Goal: Task Accomplishment & Management: Use online tool/utility

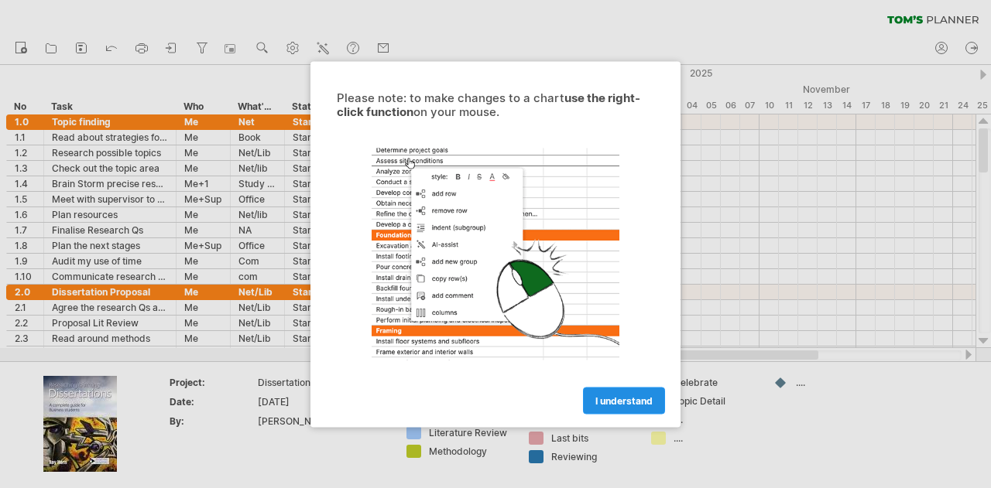
click at [628, 402] on span "I understand" at bounding box center [623, 401] width 57 height 12
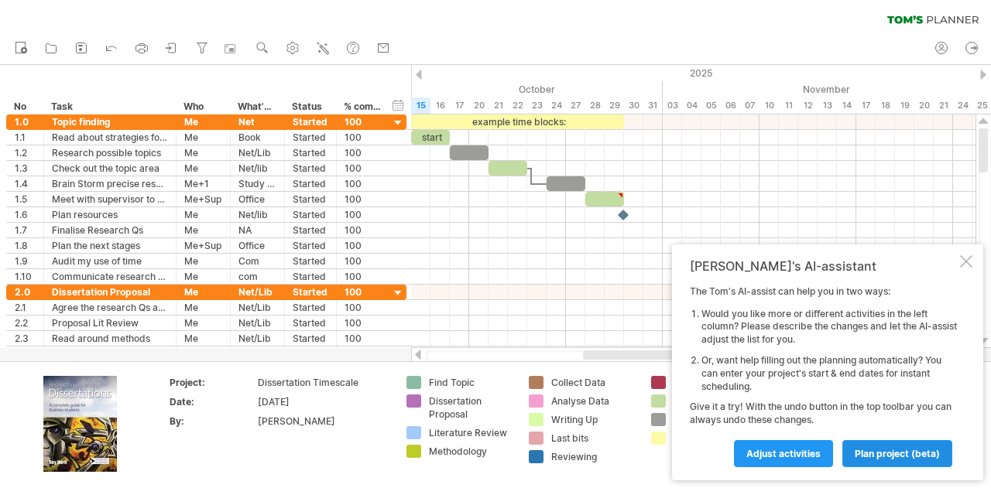
click at [893, 445] on link "plan project (beta)" at bounding box center [897, 453] width 110 height 27
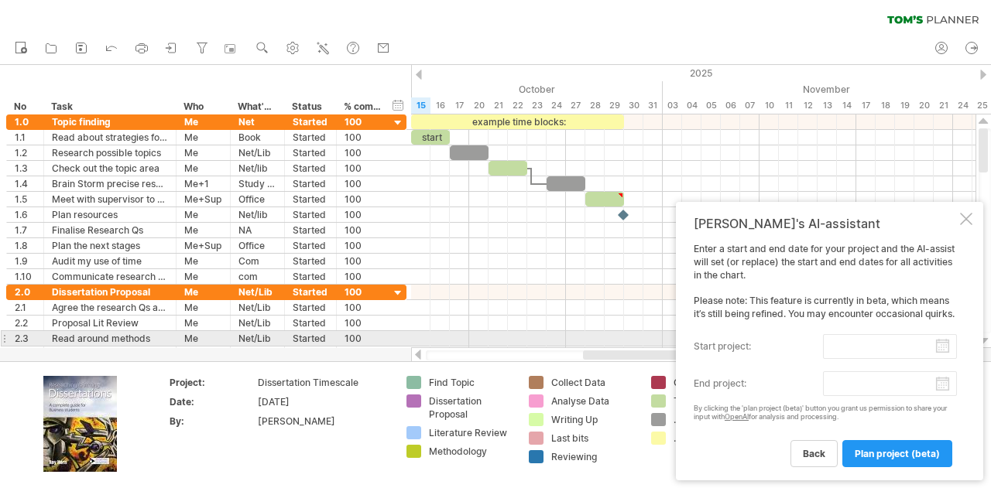
click at [884, 344] on input "start project:" at bounding box center [890, 346] width 134 height 25
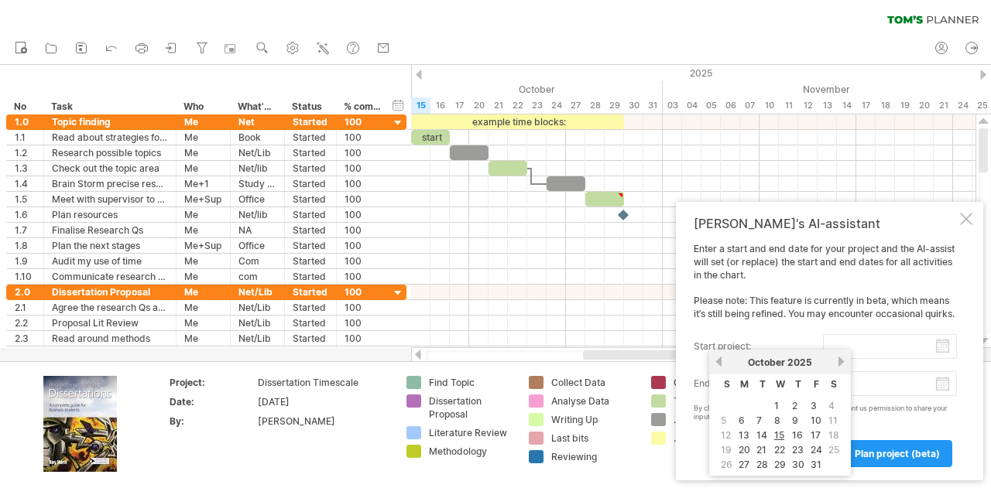
click at [723, 361] on link "previous" at bounding box center [719, 362] width 12 height 12
click at [836, 361] on div "[DATE]" at bounding box center [780, 363] width 112 height 12
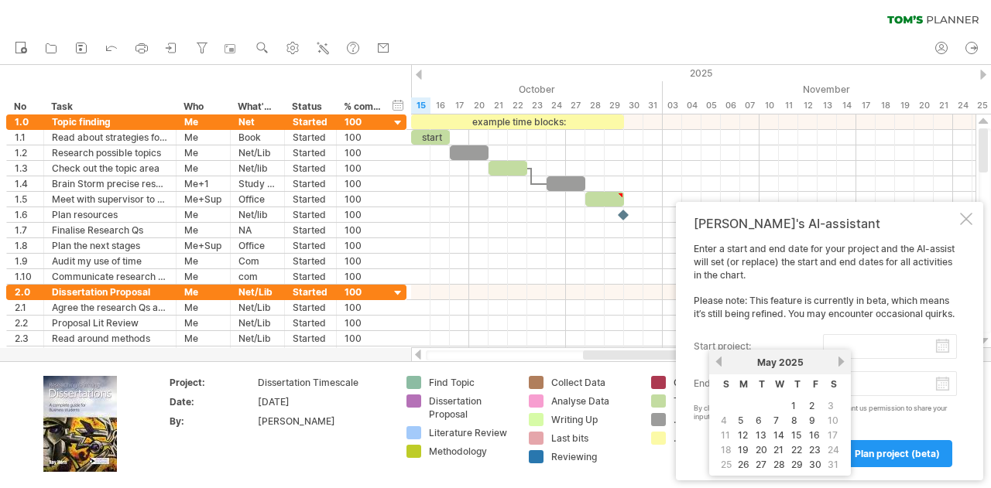
click at [844, 361] on link "next" at bounding box center [841, 362] width 12 height 12
click at [765, 421] on link "10" at bounding box center [762, 420] width 14 height 15
type input "********"
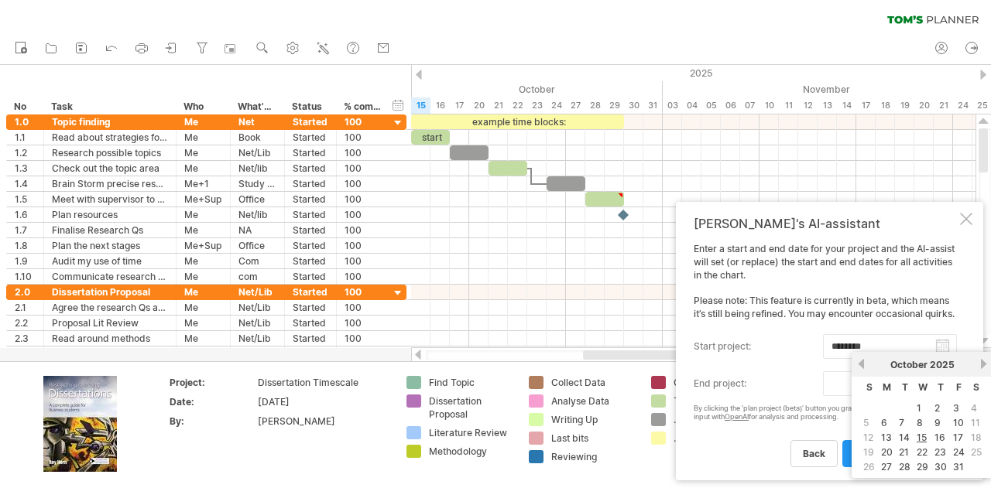
click at [854, 392] on body "progress(100%) Trying to reach [DOMAIN_NAME] Connected again... 0% clear filter…" at bounding box center [495, 245] width 991 height 491
click at [986, 364] on link "next" at bounding box center [983, 364] width 12 height 12
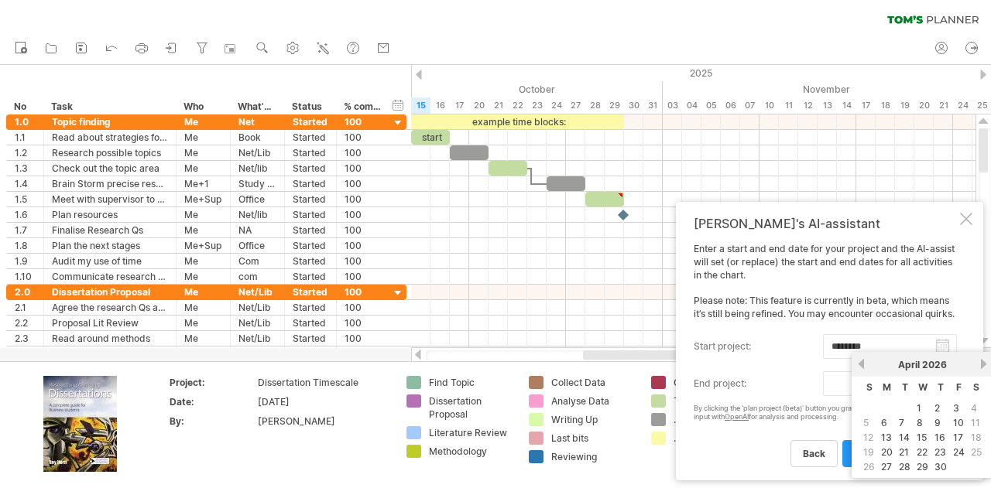
click at [986, 364] on link "next" at bounding box center [983, 364] width 12 height 12
click at [859, 361] on link "previous" at bounding box center [861, 364] width 12 height 12
click at [940, 452] on link "23" at bounding box center [940, 452] width 15 height 15
type input "********"
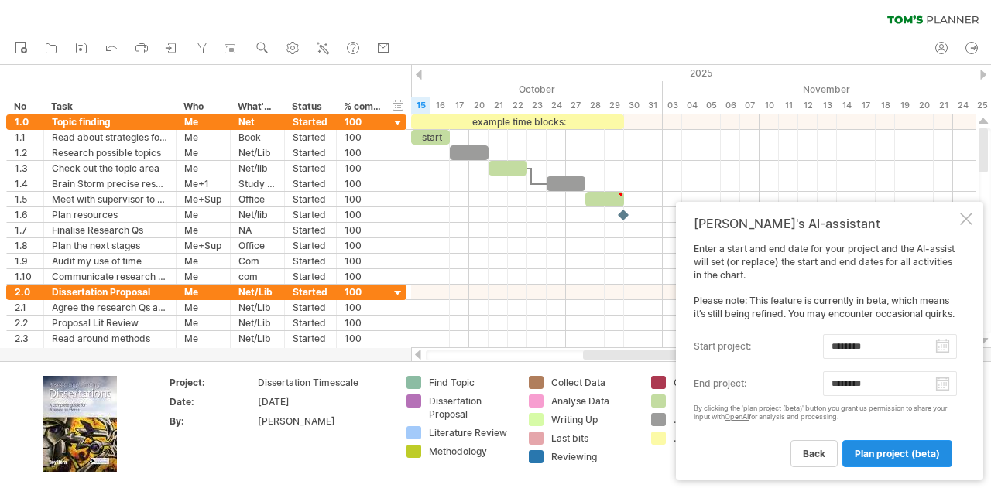
click at [903, 454] on span "plan project (beta)" at bounding box center [896, 454] width 85 height 12
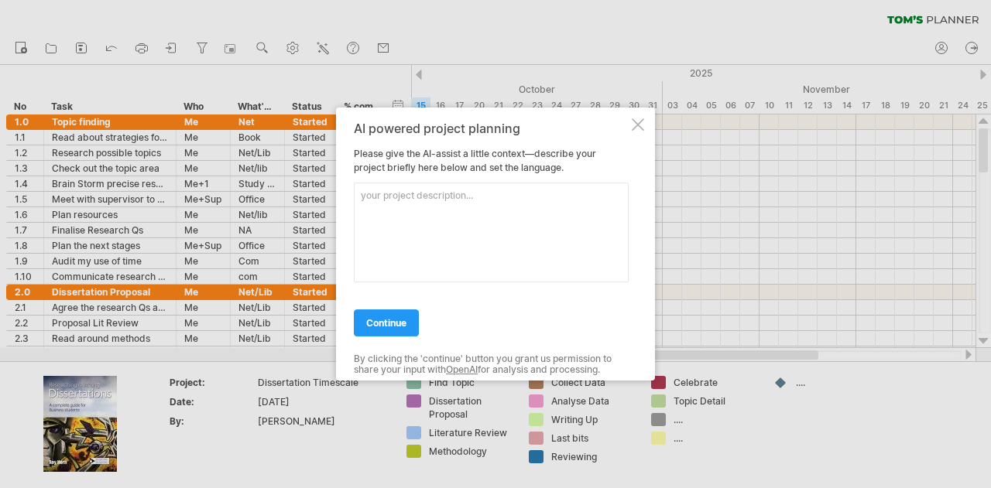
click at [632, 121] on div at bounding box center [637, 124] width 12 height 12
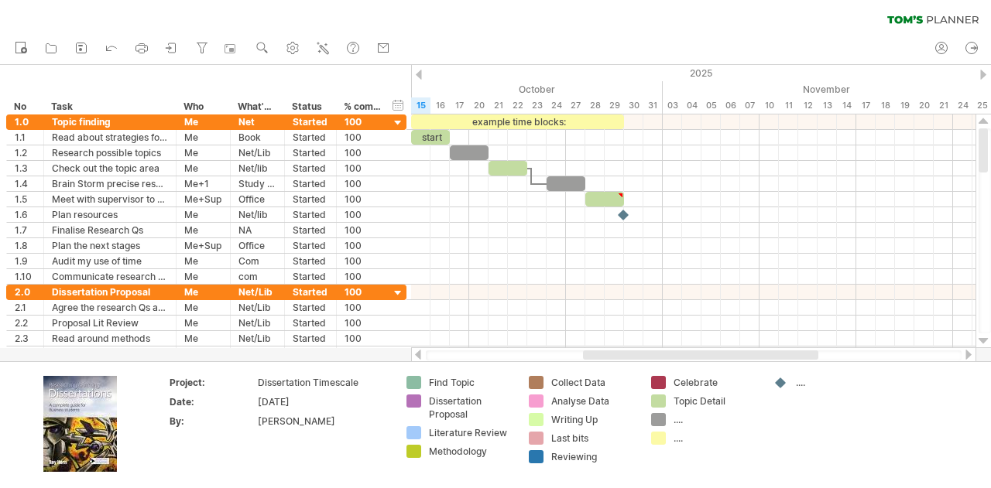
click at [698, 30] on div "clear filter reapply filter" at bounding box center [495, 16] width 991 height 33
drag, startPoint x: 984, startPoint y: 151, endPoint x: 985, endPoint y: -53, distance: 204.3
click at [985, 0] on html "progress(100%) Trying to reach [DOMAIN_NAME] Connected again... 0% clear filter…" at bounding box center [495, 245] width 991 height 491
